Goal: Information Seeking & Learning: Learn about a topic

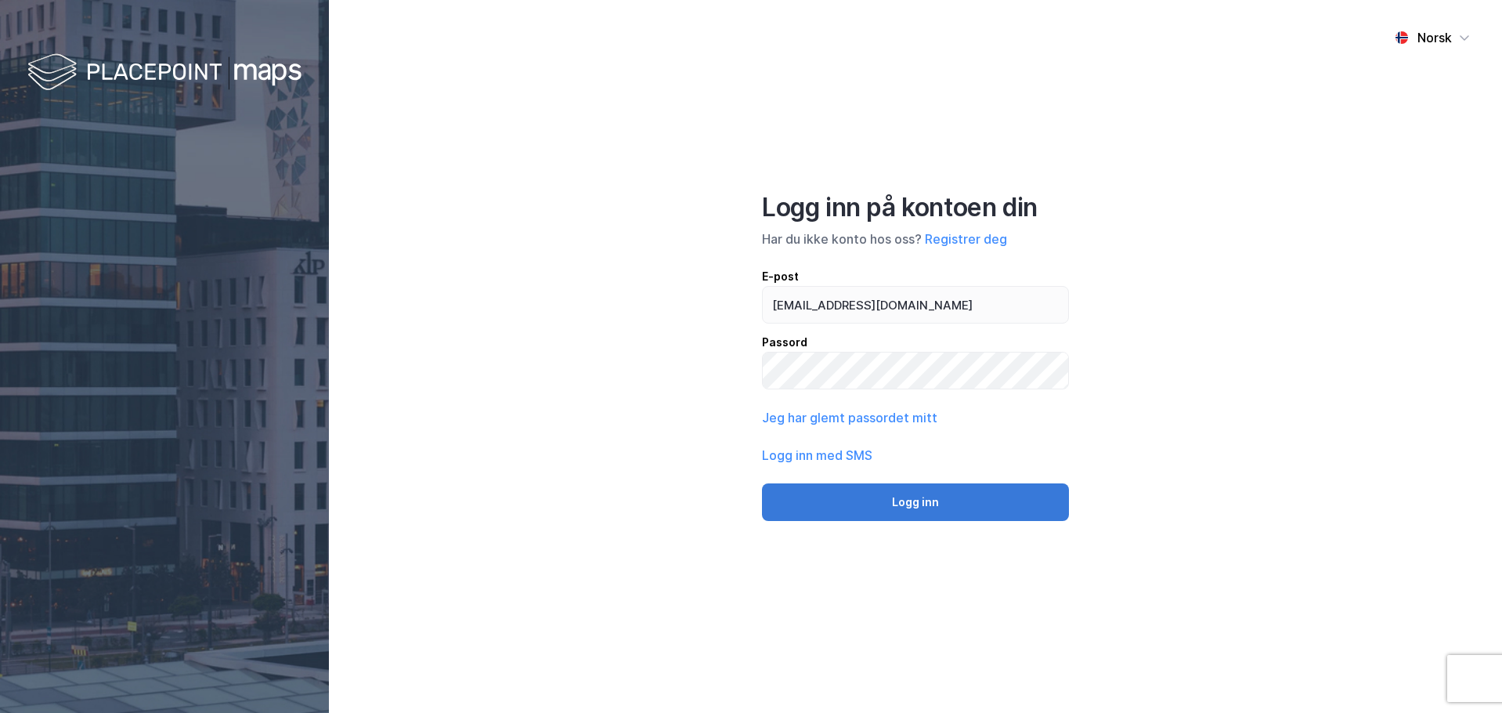
click at [920, 502] on button "Logg inn" at bounding box center [915, 502] width 307 height 38
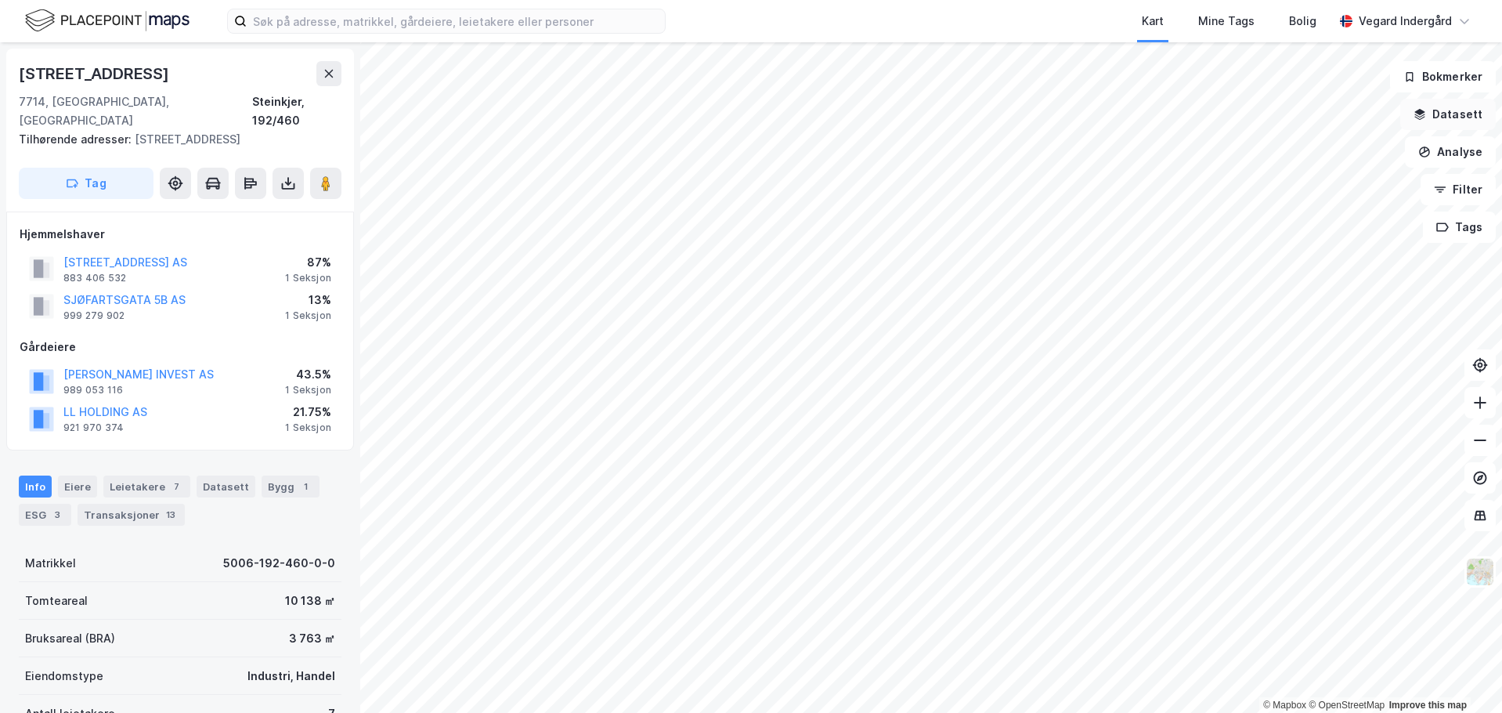
click at [1457, 110] on button "Datasett" at bounding box center [1448, 114] width 96 height 31
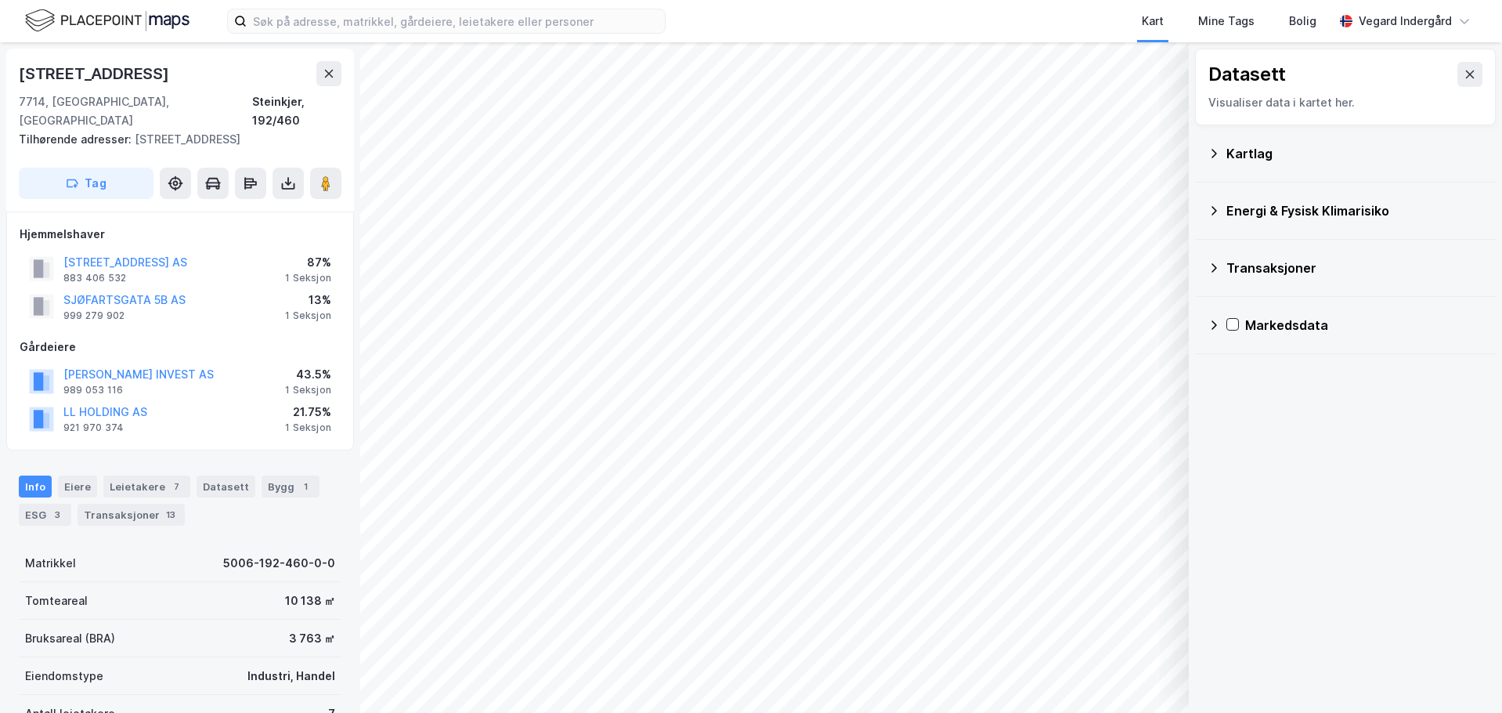
click at [1216, 151] on icon at bounding box center [1214, 153] width 13 height 13
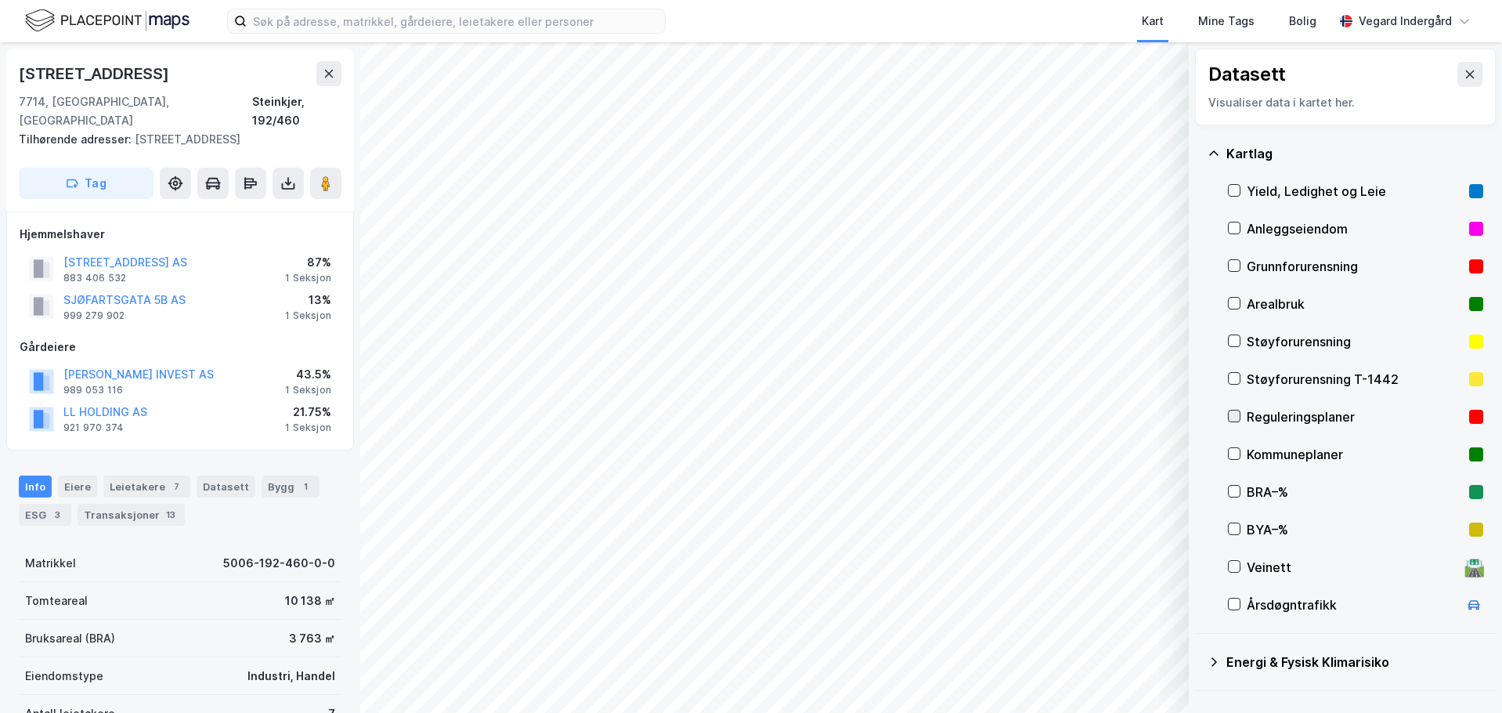
click at [1231, 410] on icon at bounding box center [1234, 415] width 11 height 11
click at [1124, 670] on button "Vis" at bounding box center [1108, 671] width 130 height 25
click at [1154, 635] on icon at bounding box center [1157, 637] width 13 height 13
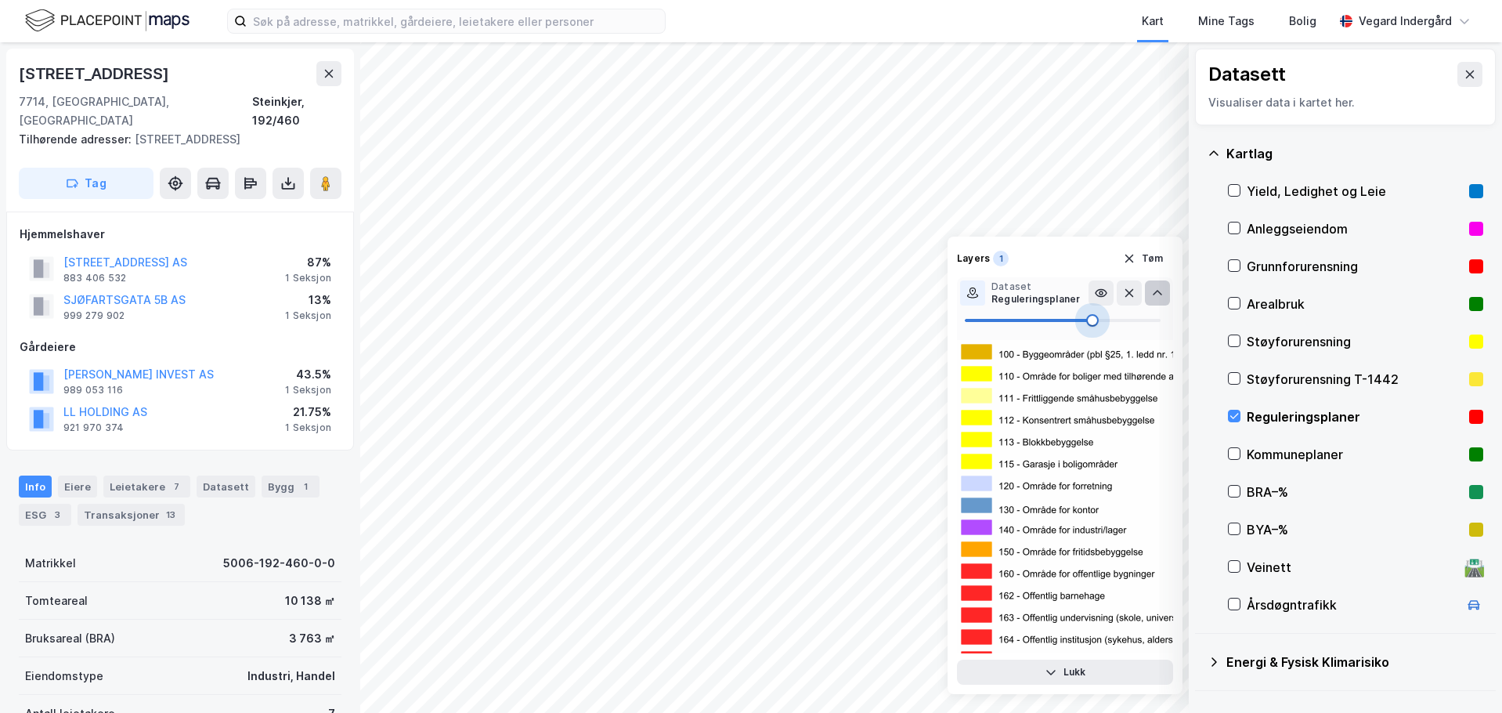
type input "63"
drag, startPoint x: 1099, startPoint y: 325, endPoint x: 1088, endPoint y: 329, distance: 10.9
click at [1088, 327] on span at bounding box center [1088, 320] width 13 height 13
click at [1135, 255] on icon "button" at bounding box center [1129, 258] width 13 height 13
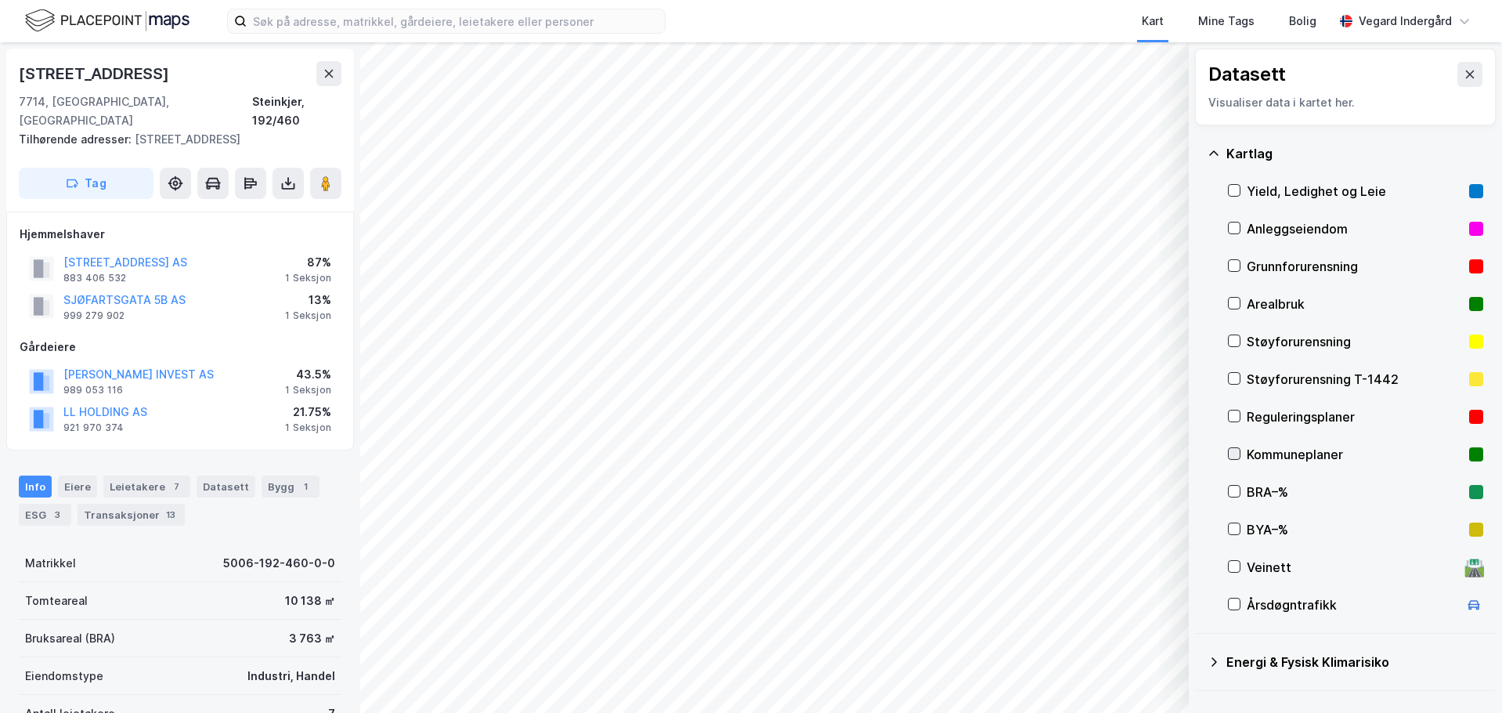
click at [1236, 451] on icon at bounding box center [1234, 453] width 11 height 11
click at [1233, 453] on icon at bounding box center [1234, 453] width 11 height 11
click at [1235, 489] on icon at bounding box center [1234, 491] width 11 height 11
click at [1235, 490] on icon at bounding box center [1234, 491] width 11 height 11
click at [1236, 525] on icon at bounding box center [1234, 528] width 11 height 11
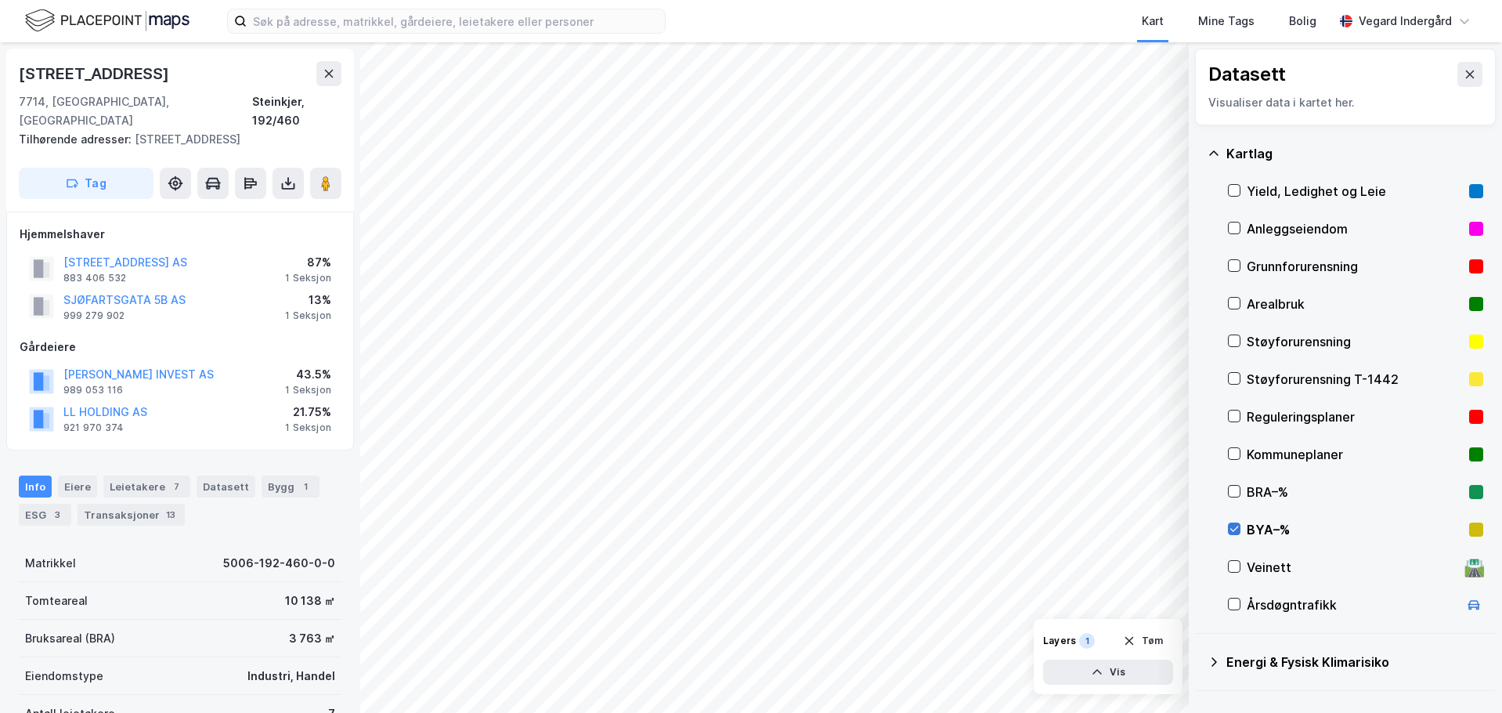
click at [1232, 525] on icon at bounding box center [1234, 528] width 11 height 11
click at [1233, 417] on icon at bounding box center [1234, 415] width 11 height 11
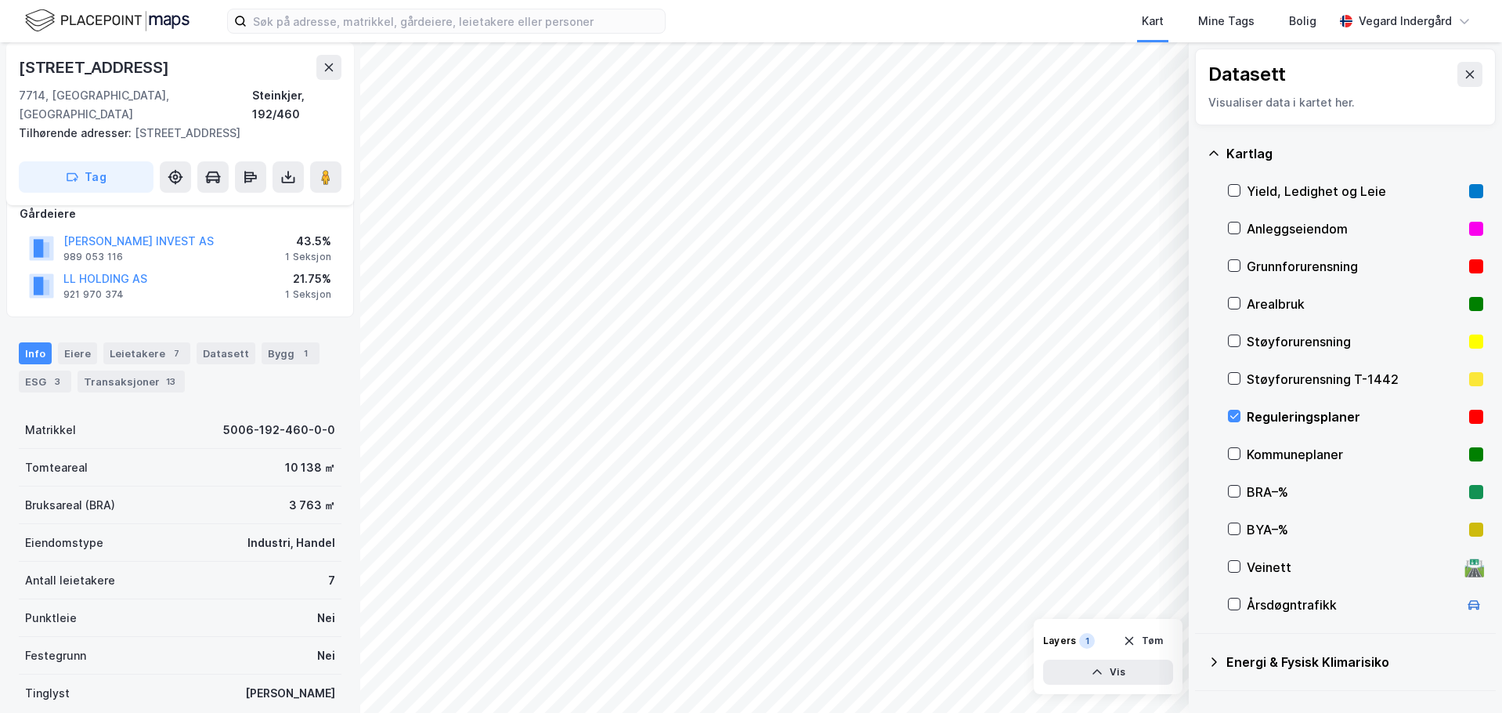
scroll to position [204, 0]
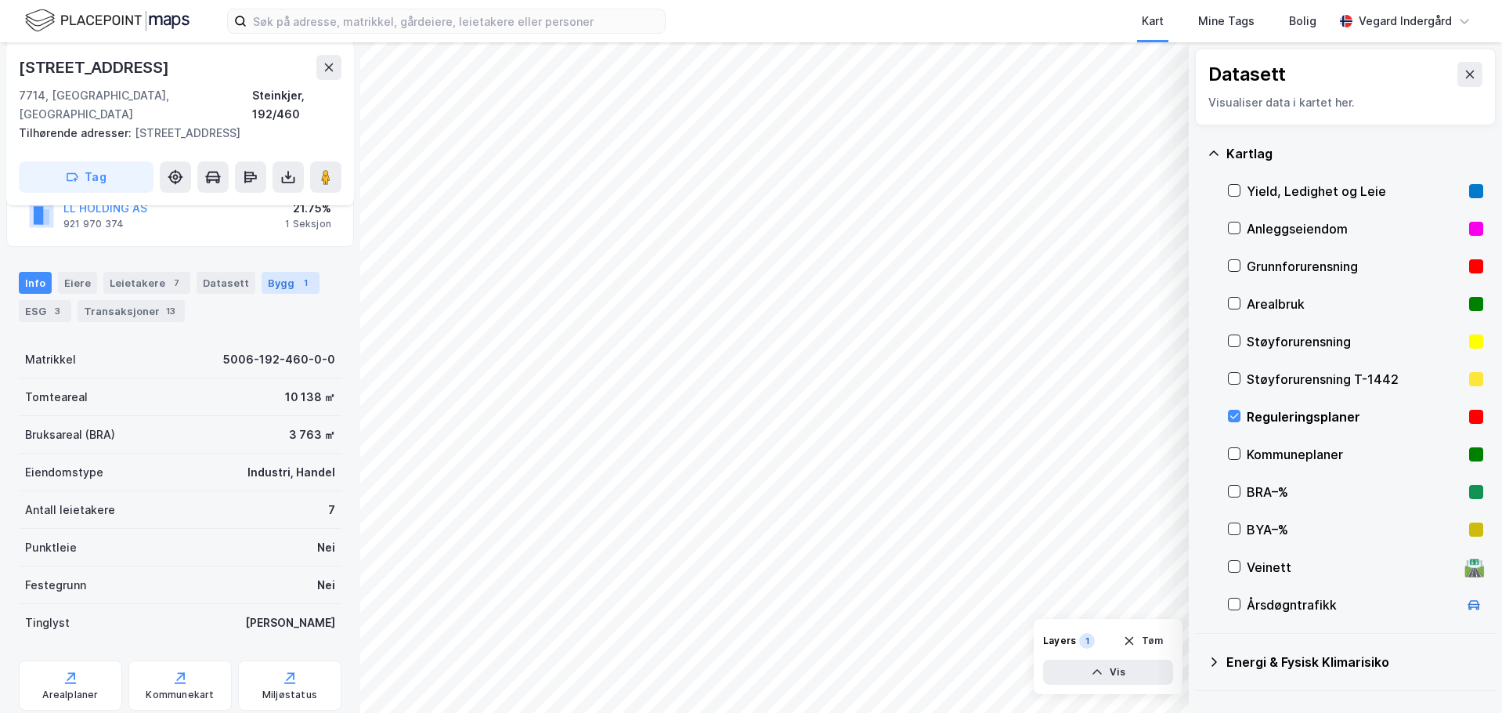
click at [280, 272] on div "Bygg 1" at bounding box center [291, 283] width 58 height 22
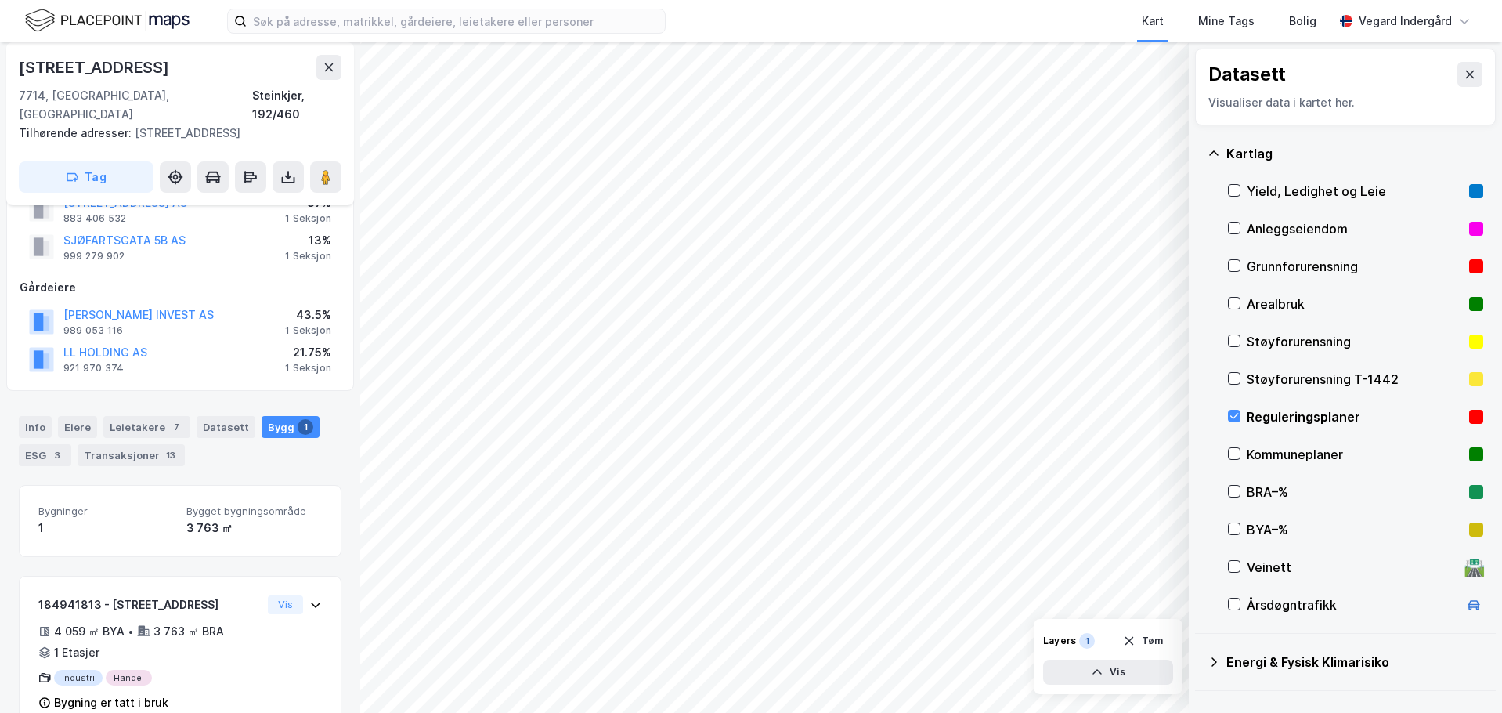
scroll to position [78, 0]
